Goal: Find specific page/section: Find specific page/section

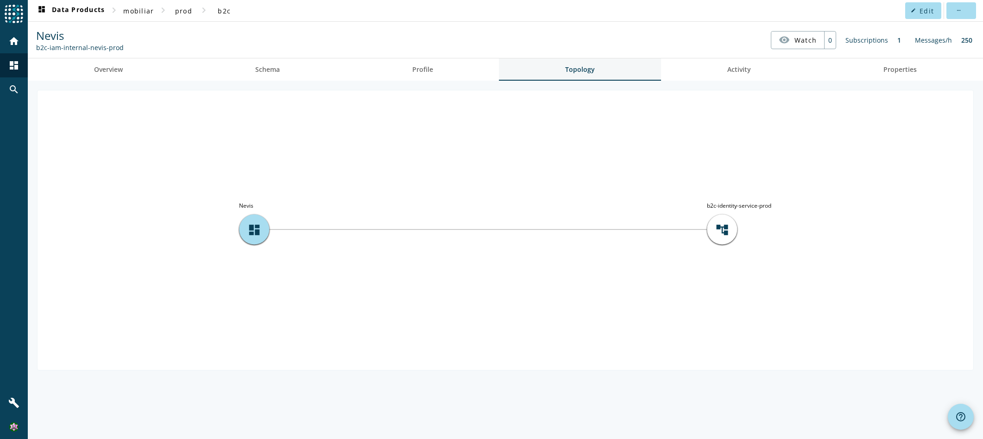
click at [604, 75] on link "Topology" at bounding box center [580, 69] width 162 height 22
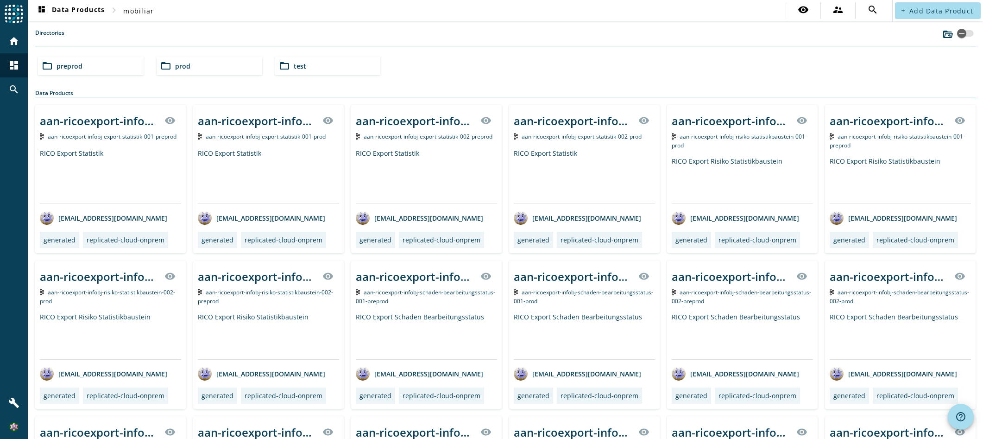
click at [183, 64] on span "prod" at bounding box center [182, 66] width 15 height 9
click at [232, 70] on div "folder_open prod" at bounding box center [210, 65] width 106 height 19
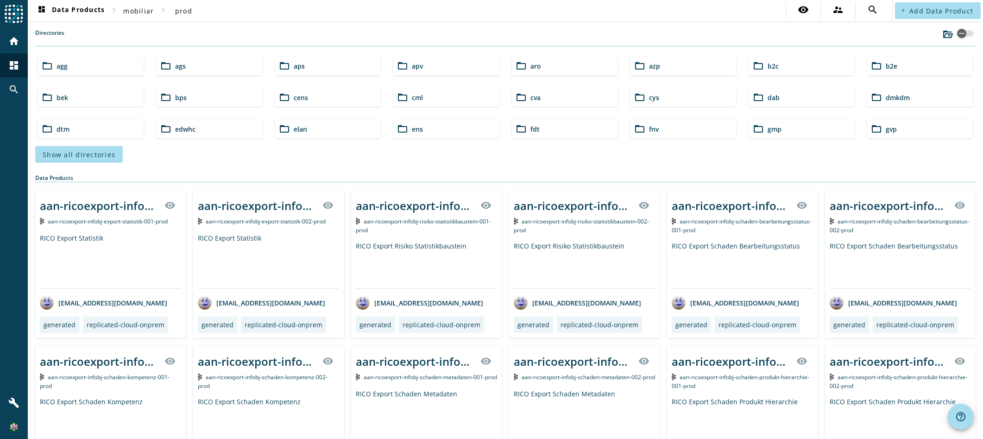
drag, startPoint x: 785, startPoint y: 64, endPoint x: 779, endPoint y: 64, distance: 6.0
click at [785, 64] on div "folder_open b2c" at bounding box center [802, 65] width 106 height 19
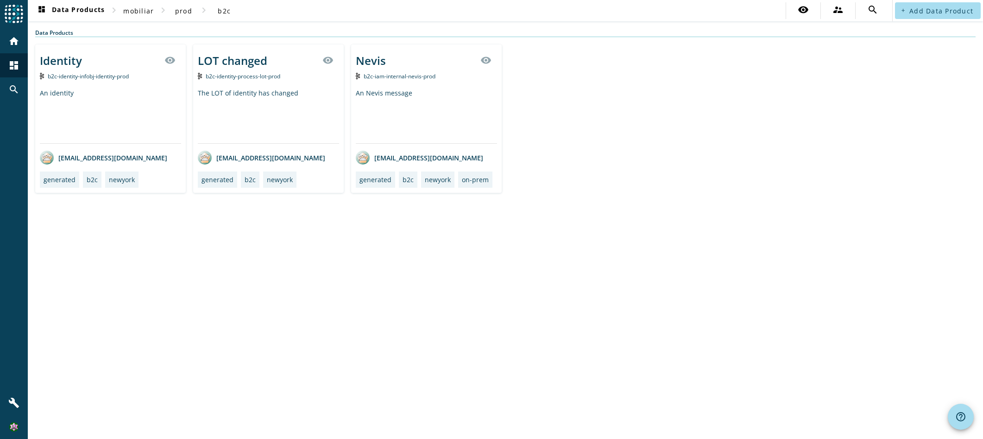
click at [372, 61] on div "Nevis" at bounding box center [371, 60] width 30 height 15
